Goal: Task Accomplishment & Management: Use online tool/utility

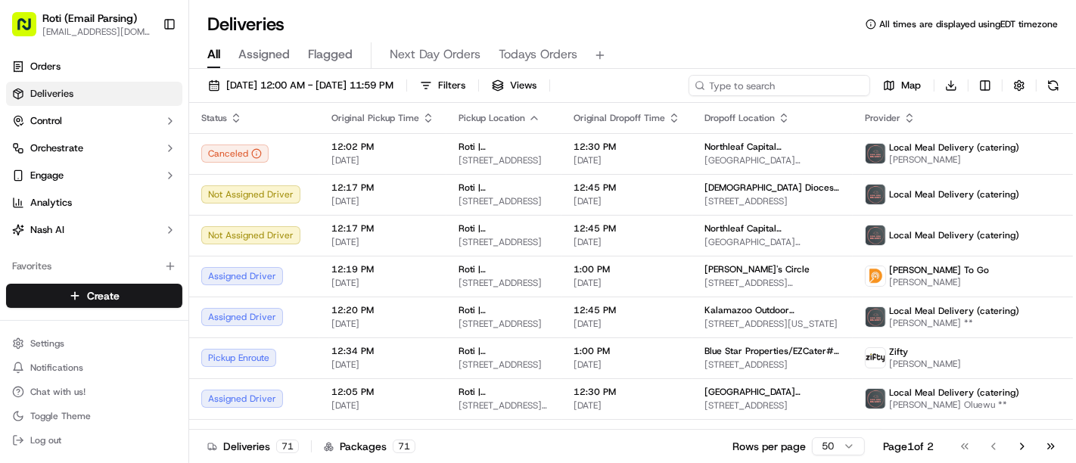
click at [808, 79] on input at bounding box center [779, 85] width 182 height 21
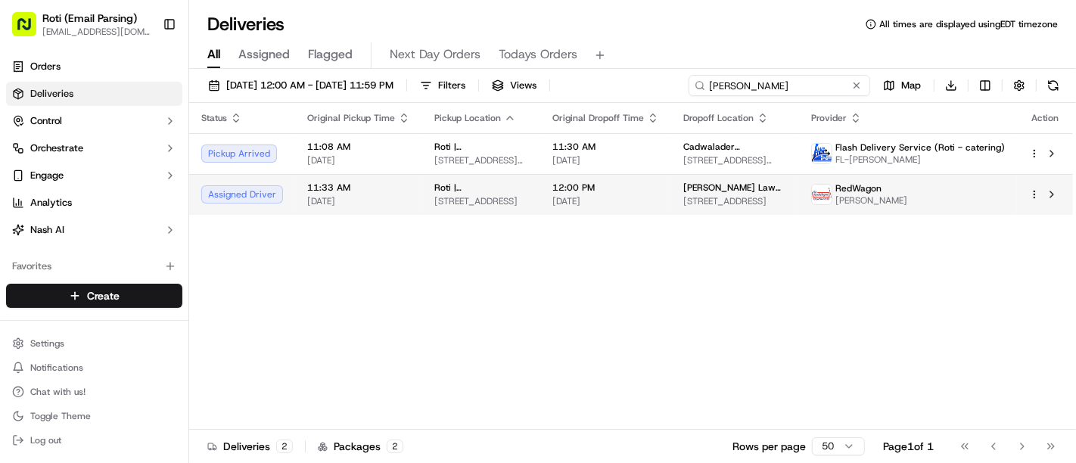
type input "[PERSON_NAME]"
click at [1030, 197] on html "Roti (Email Parsing) [EMAIL_ADDRESS][DOMAIN_NAME] Toggle Sidebar Orders Deliver…" at bounding box center [538, 231] width 1076 height 463
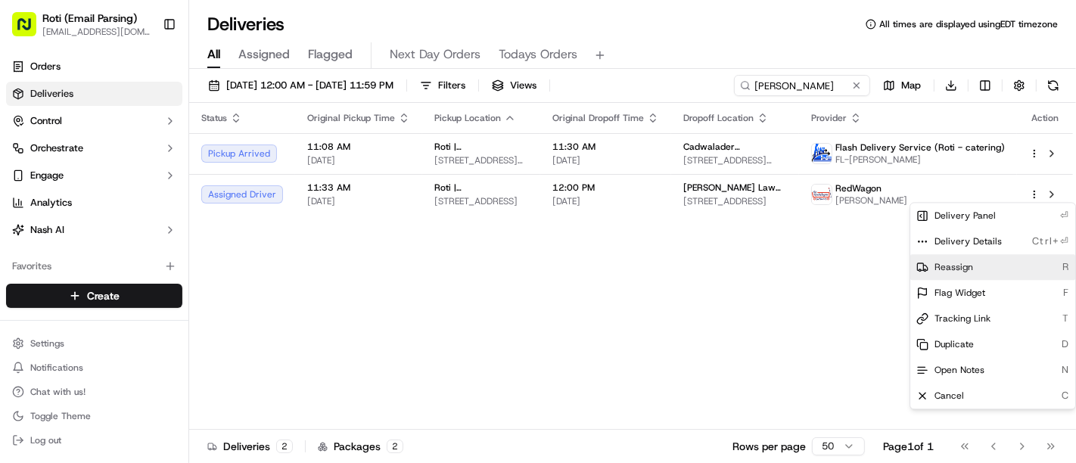
click at [983, 269] on div "Reassign R" at bounding box center [992, 267] width 165 height 26
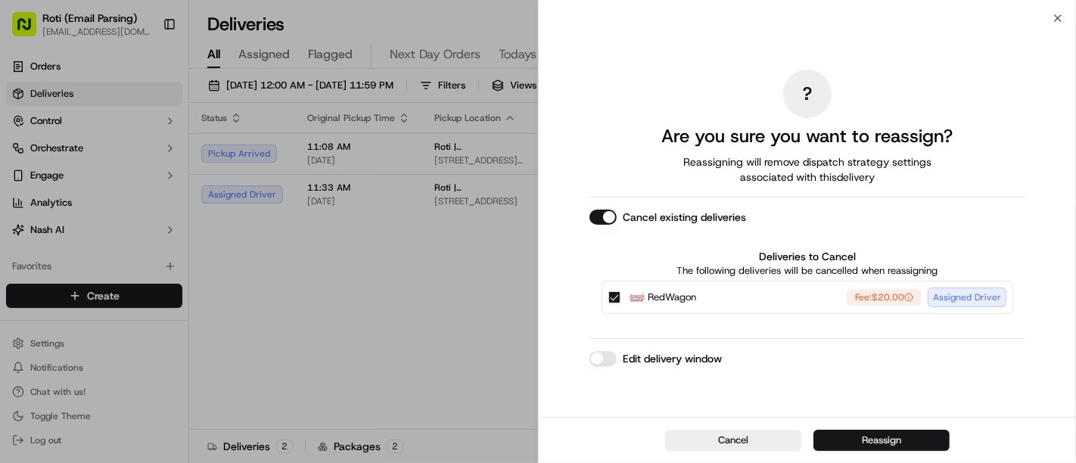
click at [851, 440] on button "Reassign" at bounding box center [881, 440] width 136 height 21
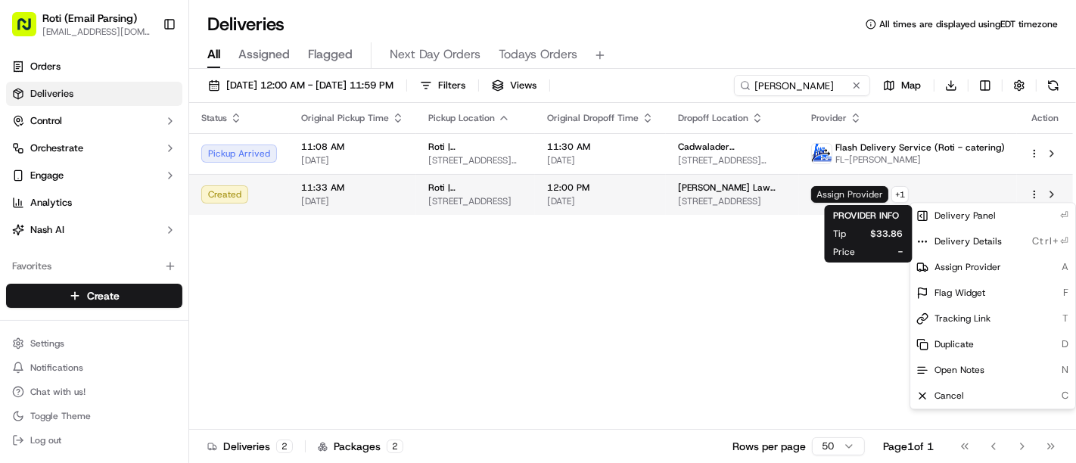
click at [871, 197] on span "Assign Provider" at bounding box center [849, 194] width 77 height 17
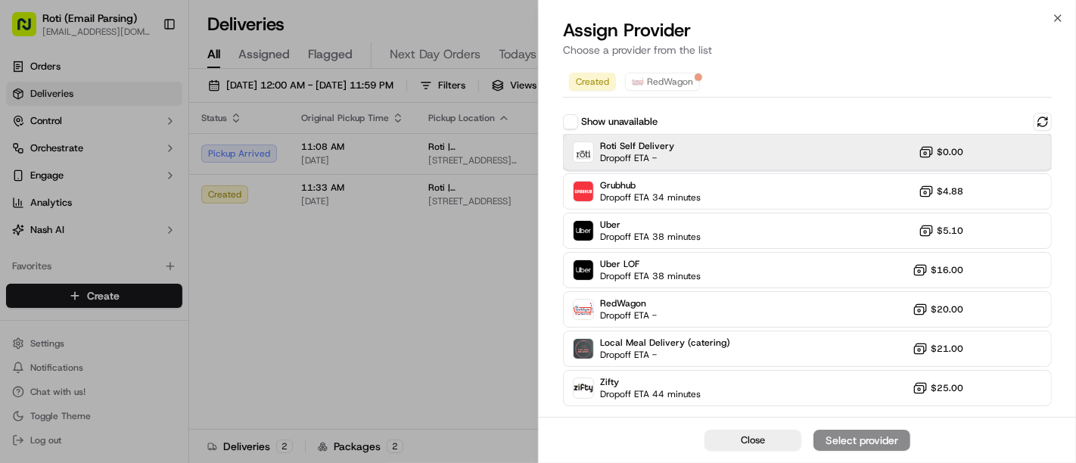
click at [809, 148] on div "Roti Self Delivery Dropoff ETA - $0.00" at bounding box center [807, 152] width 489 height 36
click at [862, 437] on div "Assign Provider" at bounding box center [862, 440] width 74 height 15
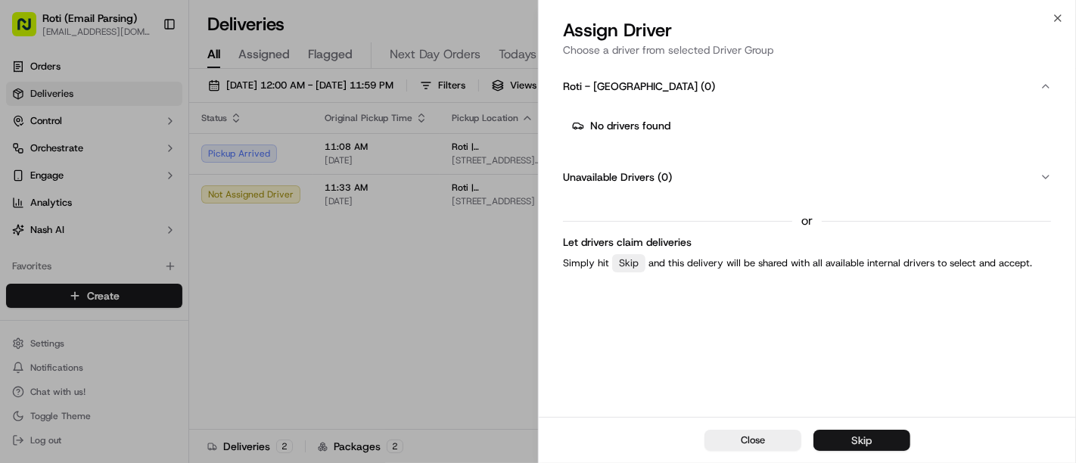
click at [862, 437] on div "Skip" at bounding box center [862, 440] width 20 height 15
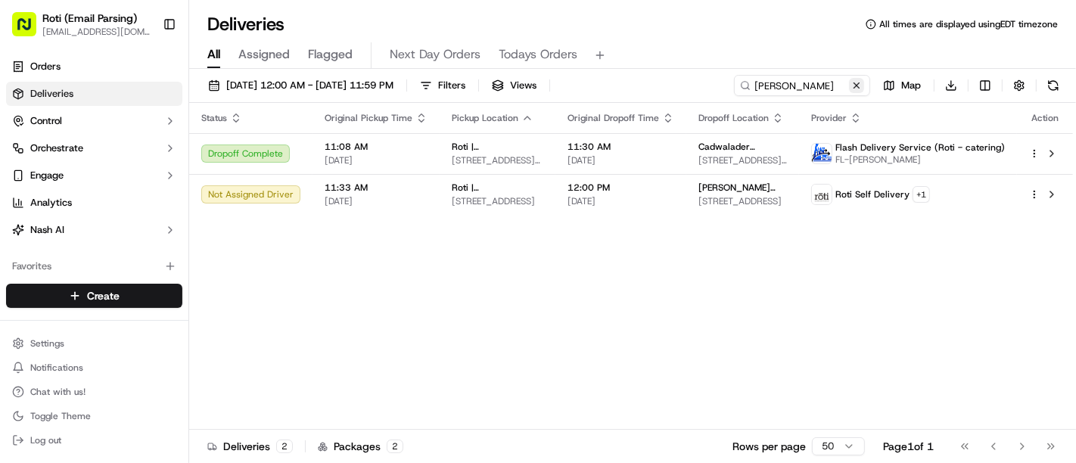
click at [851, 89] on button at bounding box center [856, 85] width 15 height 15
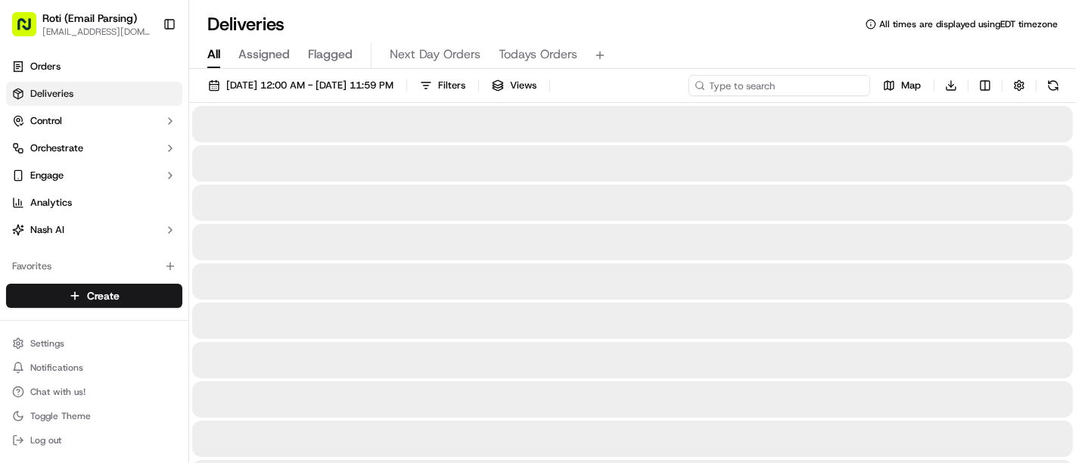
click at [830, 88] on input at bounding box center [779, 85] width 182 height 21
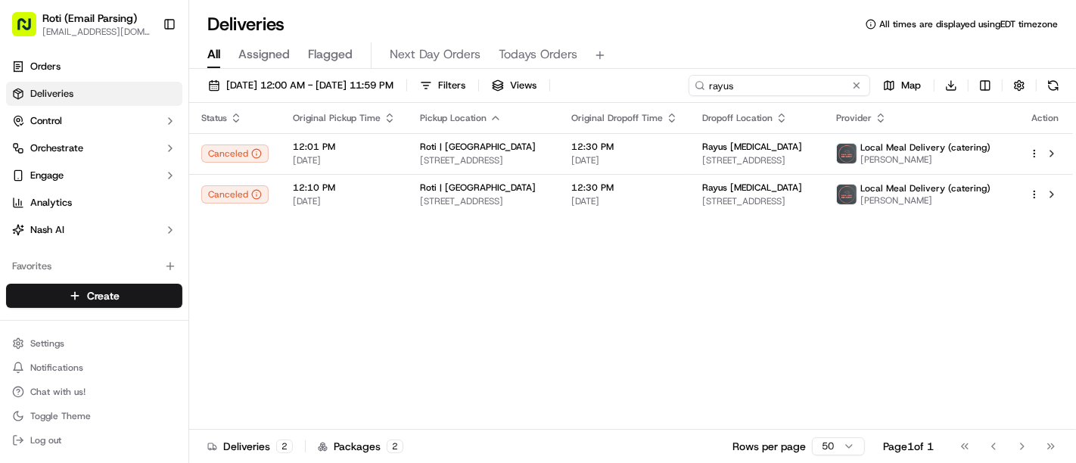
type input "rayus"
